Goal: Obtain resource: Download file/media

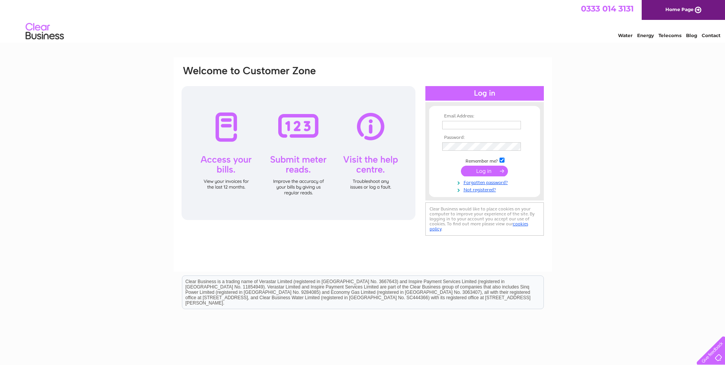
type input "Carolinecrossan@msn.com"
click at [488, 170] on input "submit" at bounding box center [484, 171] width 47 height 11
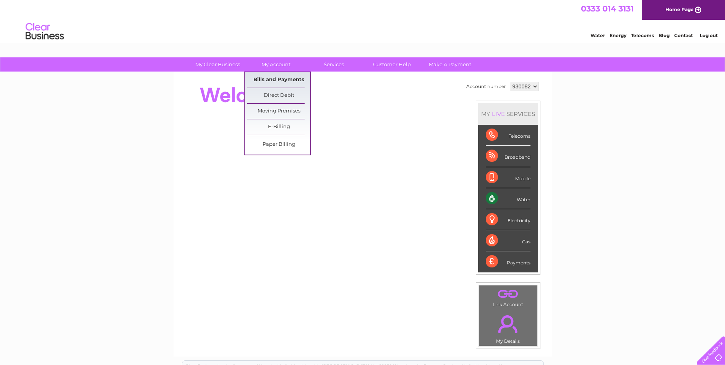
click at [272, 80] on link "Bills and Payments" at bounding box center [278, 79] width 63 height 15
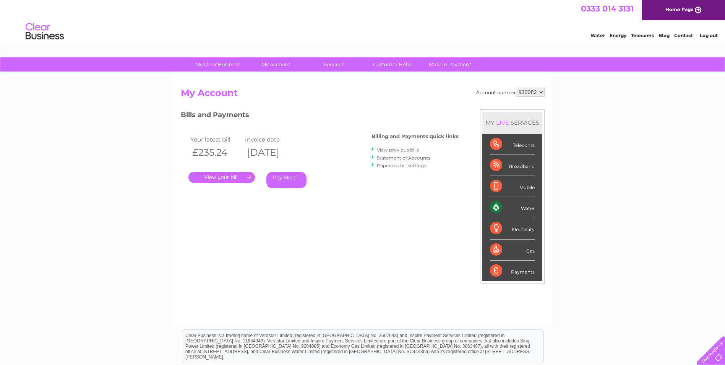
click at [235, 176] on link "." at bounding box center [222, 177] width 67 height 11
click at [229, 176] on link "." at bounding box center [222, 177] width 67 height 11
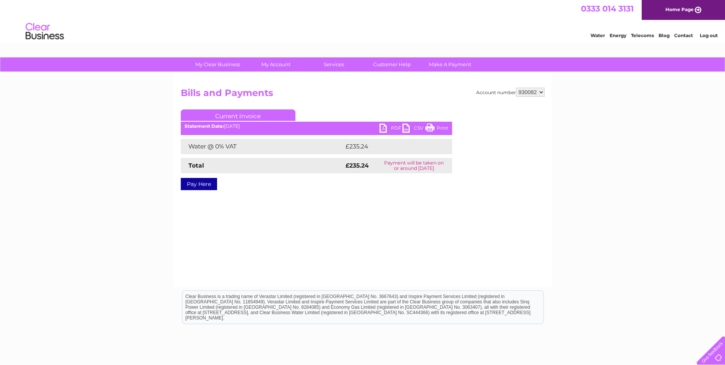
click at [382, 127] on link "PDF" at bounding box center [391, 129] width 23 height 11
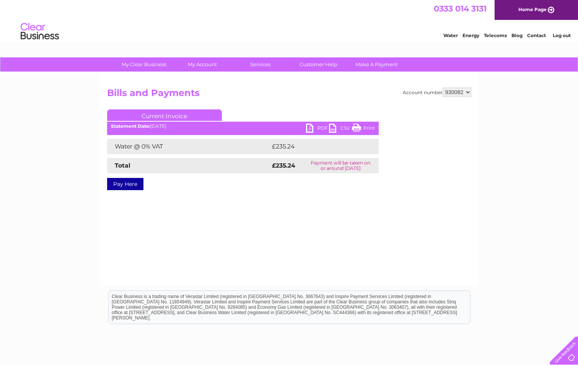
click at [310, 127] on link "PDF" at bounding box center [317, 129] width 23 height 11
click at [543, 45] on html "0333 014 3131 Home Page Water Energy Telecoms Blog Contact Log out" at bounding box center [289, 22] width 578 height 45
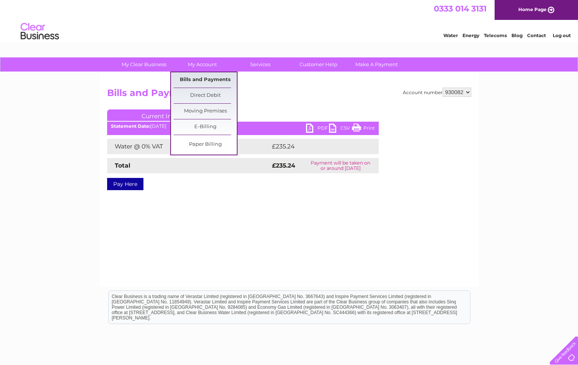
click at [208, 78] on link "Bills and Payments" at bounding box center [205, 79] width 63 height 15
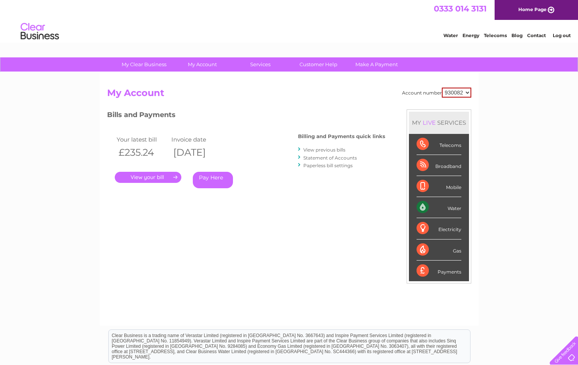
click at [317, 149] on link "View previous bills" at bounding box center [324, 150] width 42 height 6
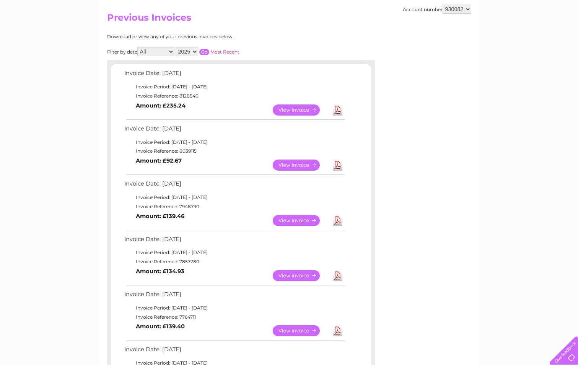
scroll to position [76, 0]
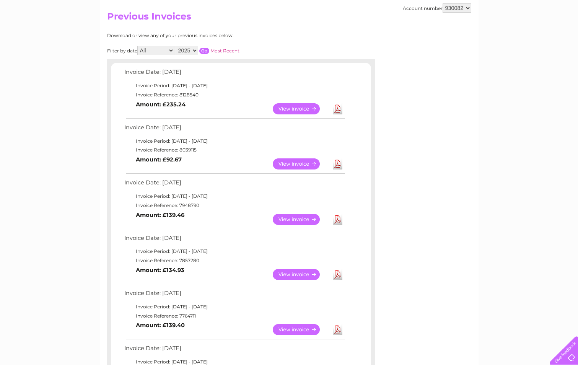
click at [304, 217] on link "View" at bounding box center [301, 219] width 56 height 11
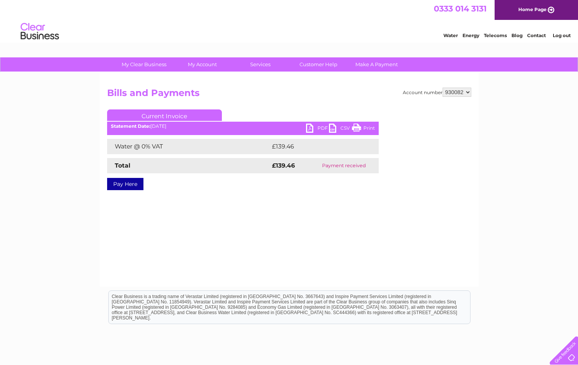
click at [310, 127] on link "PDF" at bounding box center [317, 129] width 23 height 11
